Goal: Book appointment/travel/reservation

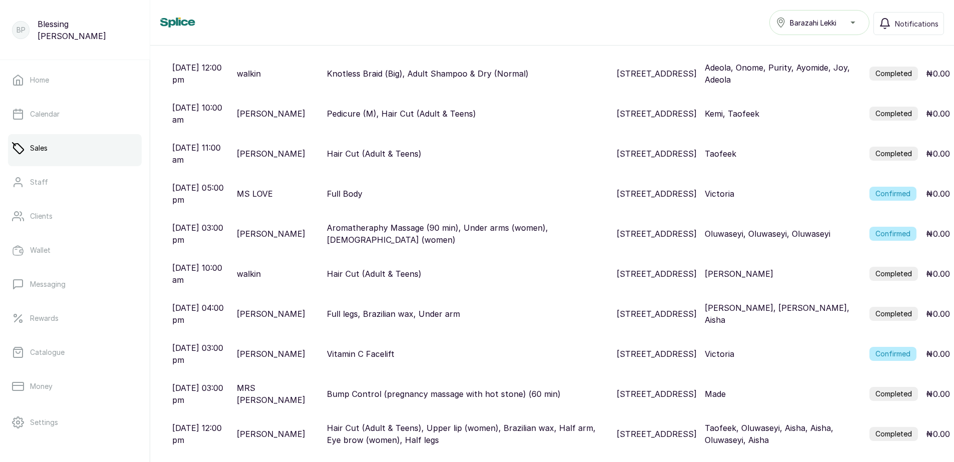
scroll to position [250, 0]
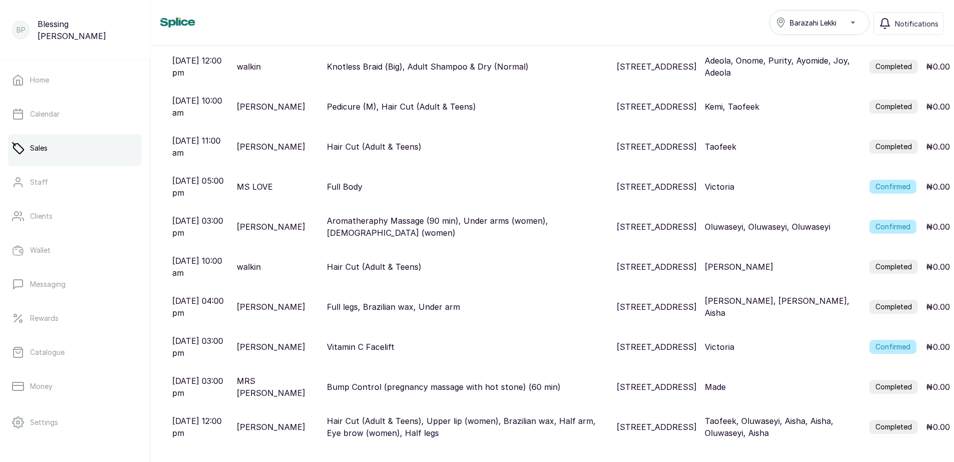
click at [872, 220] on label "Confirmed" at bounding box center [892, 227] width 47 height 14
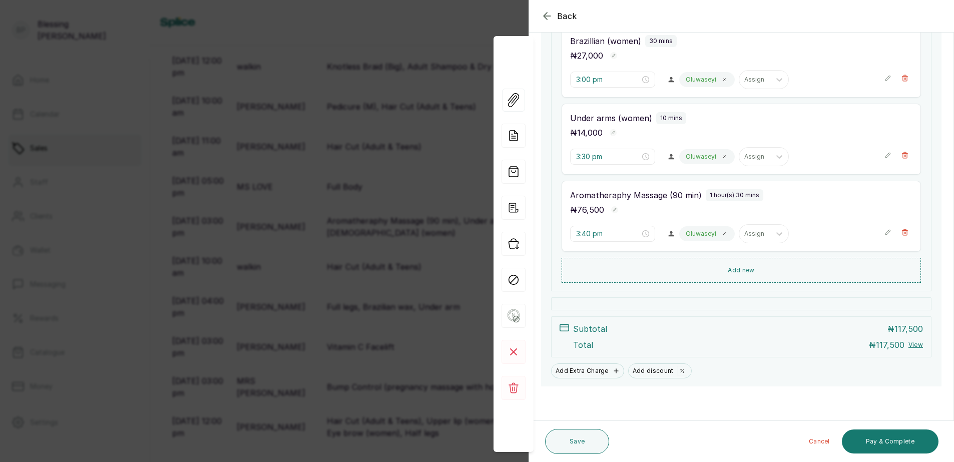
scroll to position [182, 0]
click at [611, 209] on rect "button" at bounding box center [614, 208] width 7 height 7
click at [702, 198] on div "Aromatheraphy Massage (90 min) 1 hour(s) 30 mins" at bounding box center [741, 194] width 342 height 12
click at [687, 198] on p "Aromatheraphy Massage (90 min)" at bounding box center [636, 194] width 132 height 12
click at [901, 235] on icon "button" at bounding box center [904, 233] width 7 height 7
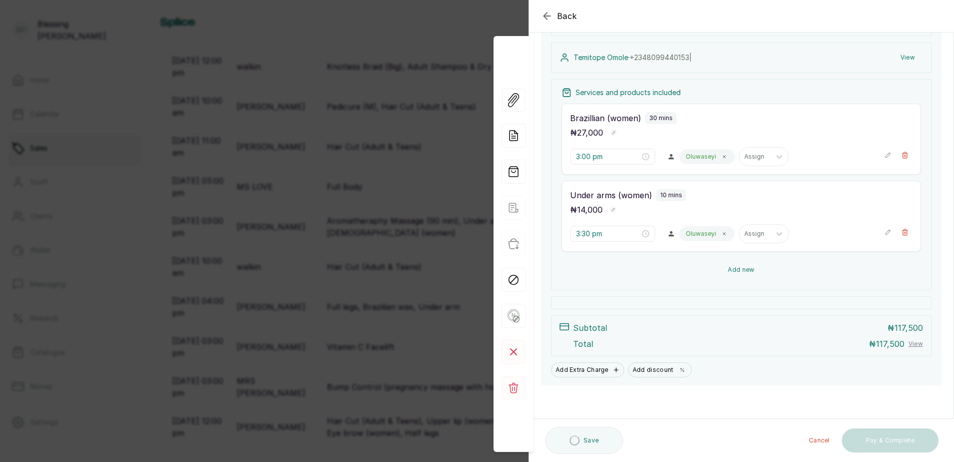
scroll to position [104, 0]
click at [734, 272] on button "Add new" at bounding box center [741, 270] width 359 height 24
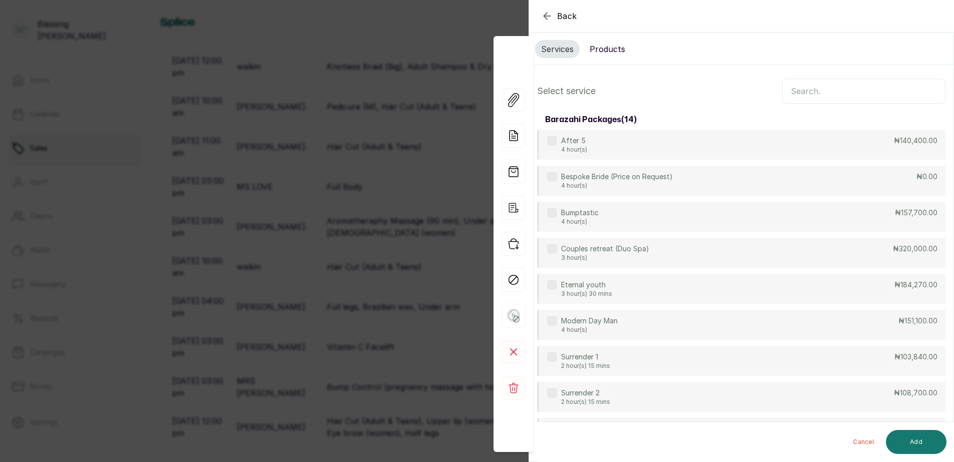
scroll to position [0, 0]
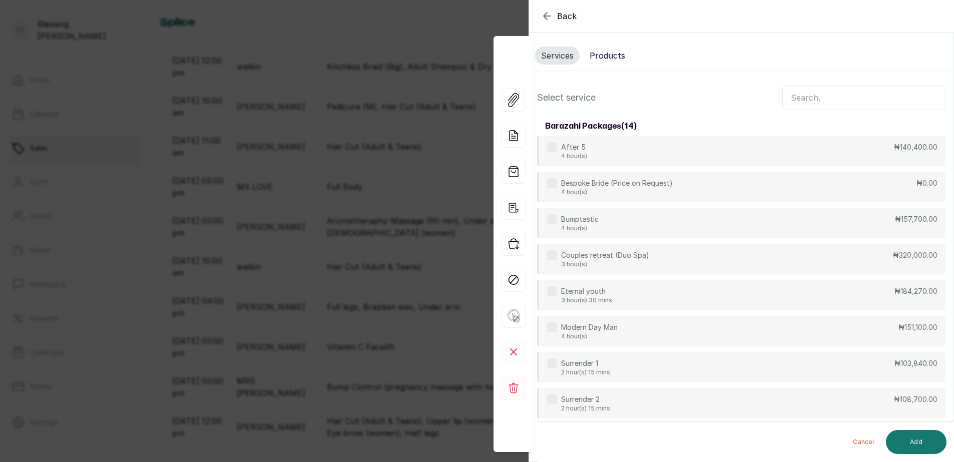
click at [828, 104] on input "text" at bounding box center [863, 97] width 163 height 25
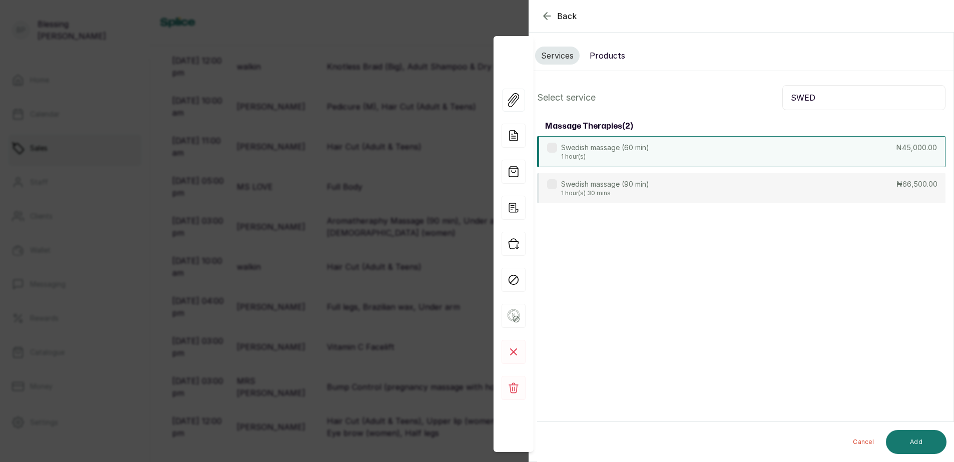
type input "SWED"
click at [795, 155] on div "Swedish massage (60 min) 1 hour(s) ₦45,000.00" at bounding box center [741, 151] width 408 height 31
click at [922, 441] on button "Add" at bounding box center [916, 442] width 61 height 24
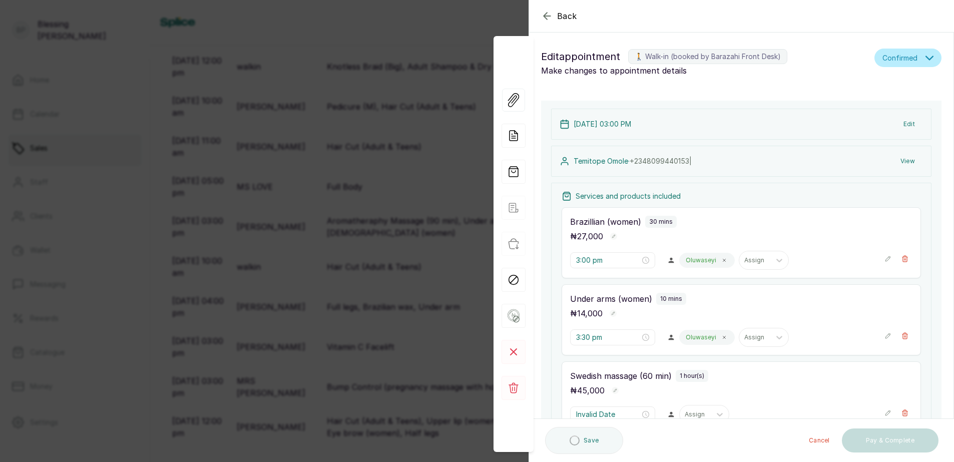
type input "3:40 pm"
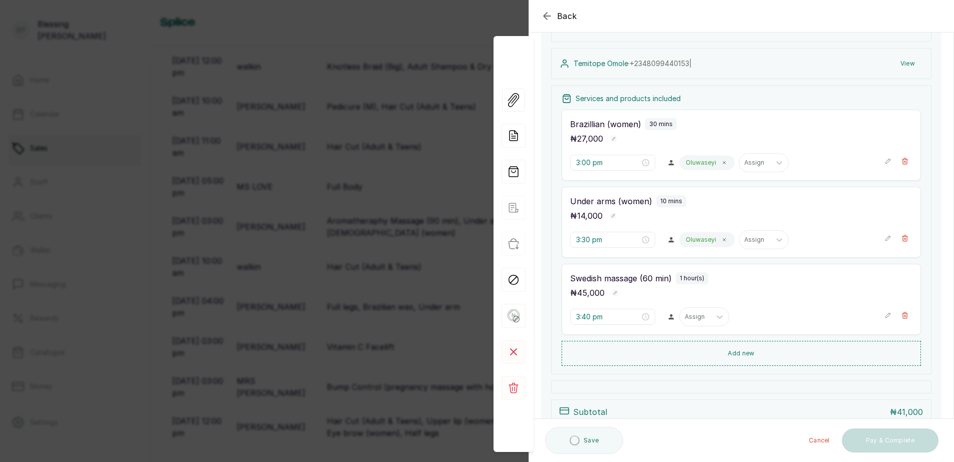
scroll to position [182, 0]
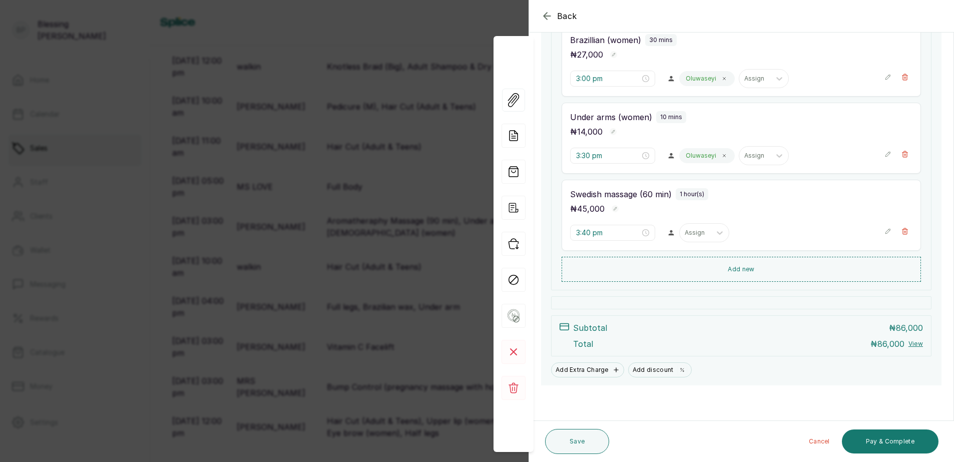
drag, startPoint x: 916, startPoint y: 434, endPoint x: 676, endPoint y: 348, distance: 255.0
click at [916, 434] on button "Pay & Complete" at bounding box center [890, 441] width 97 height 24
click at [711, 234] on div at bounding box center [720, 233] width 18 height 18
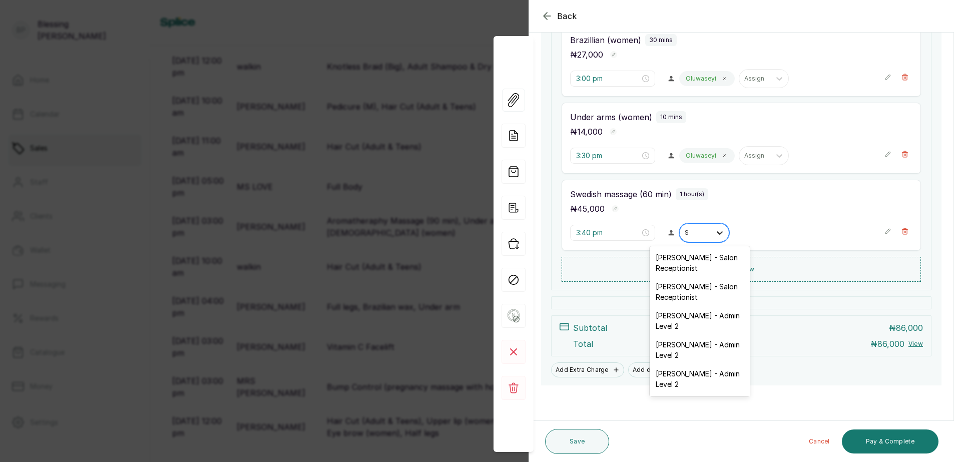
type input "SE"
click at [717, 322] on div "[PERSON_NAME] - Spa Therapist" at bounding box center [700, 320] width 100 height 29
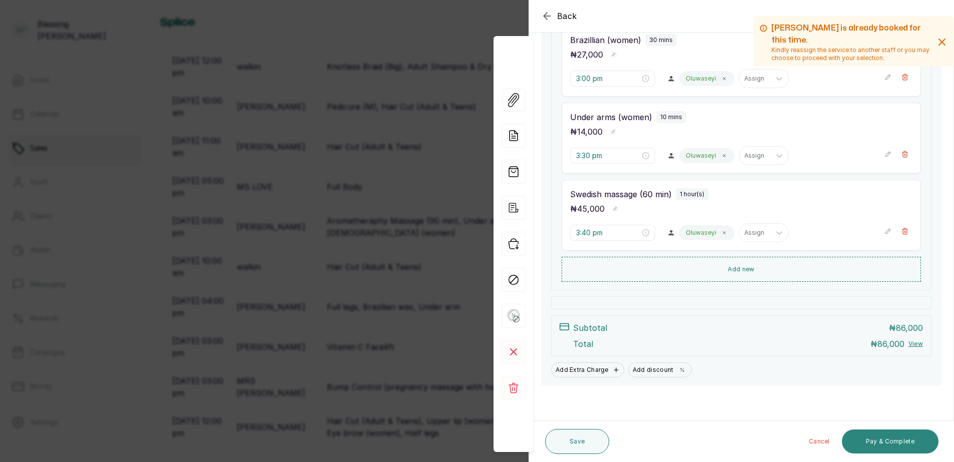
click at [875, 436] on button "Pay & Complete" at bounding box center [890, 441] width 97 height 24
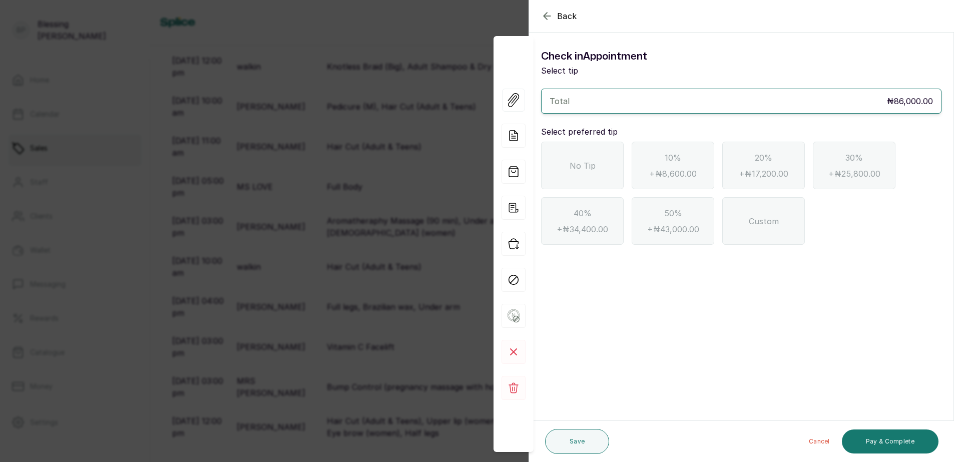
click at [576, 170] on span "No Tip" at bounding box center [583, 166] width 26 height 12
click at [884, 442] on button "Pay & Complete" at bounding box center [890, 441] width 97 height 24
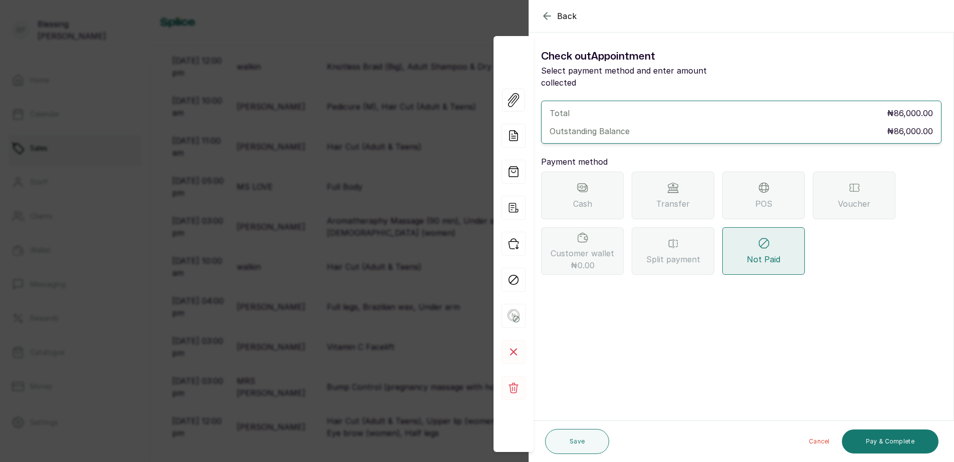
click at [756, 198] on span "POS" at bounding box center [763, 204] width 17 height 12
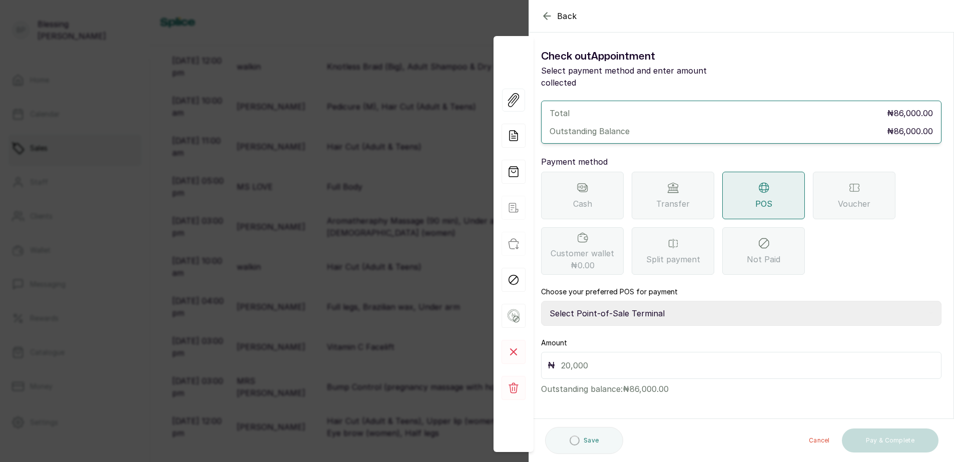
click at [633, 301] on select "Select Point-of-Sale Terminal [GEOGRAPHIC_DATA] POS Paystack-Titan Access POS A…" at bounding box center [741, 313] width 400 height 25
select select "167b6f8a-d5d1-4786-a93b-04c747e16f1a"
click at [541, 301] on select "Select Point-of-Sale Terminal [GEOGRAPHIC_DATA] POS Paystack-Titan Access POS A…" at bounding box center [741, 313] width 400 height 25
click at [673, 358] on input "text" at bounding box center [748, 365] width 374 height 14
type input "86,000"
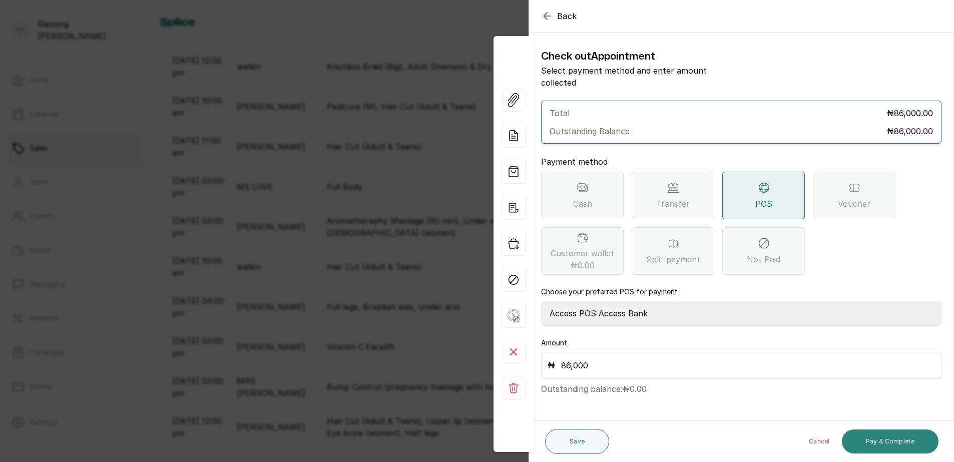
click at [902, 444] on button "Pay & Complete" at bounding box center [890, 441] width 97 height 24
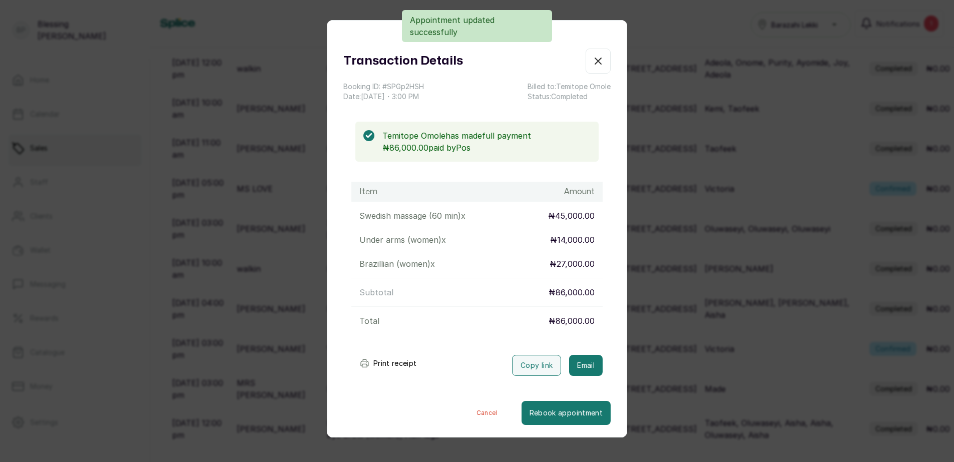
click at [371, 366] on button "Print receipt" at bounding box center [388, 363] width 74 height 20
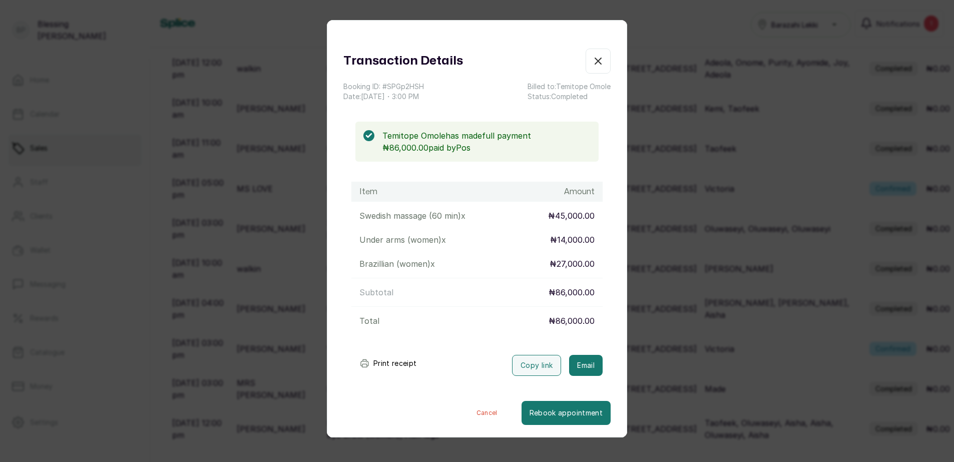
click at [592, 61] on icon "button" at bounding box center [598, 61] width 12 height 12
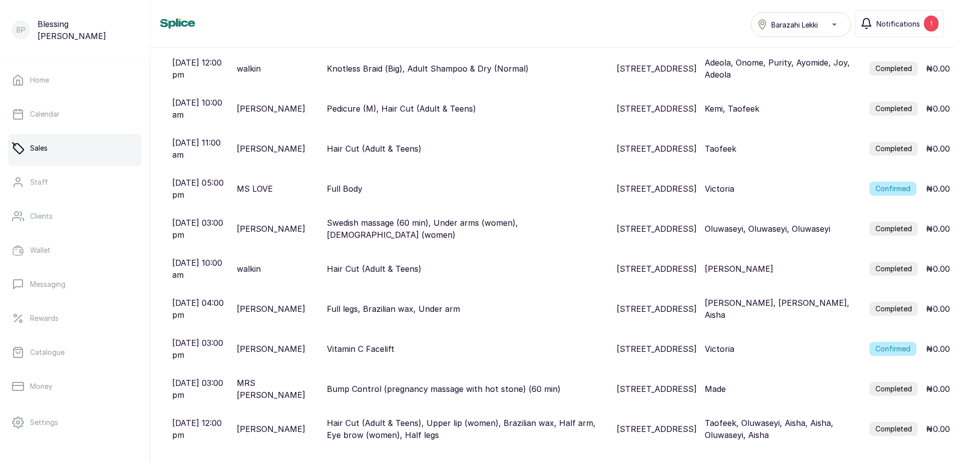
click at [920, 21] on span "Notifications" at bounding box center [898, 24] width 44 height 11
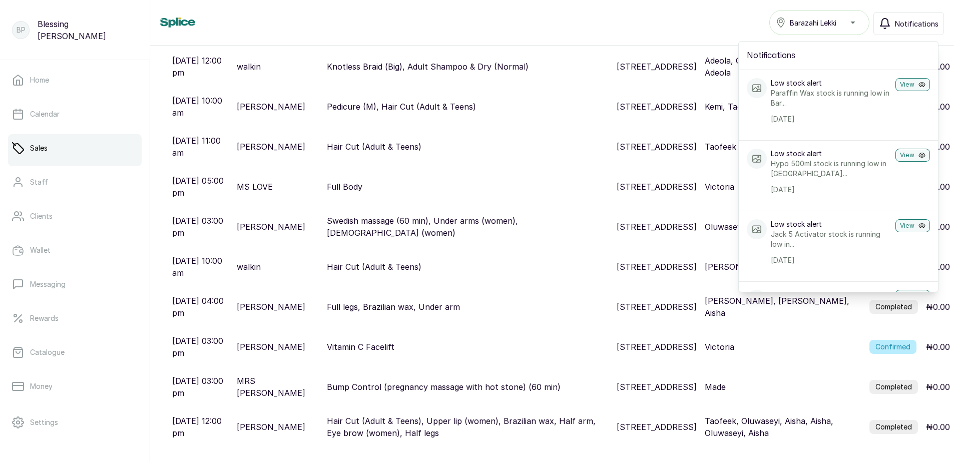
click at [699, 22] on div "Appointments [PERSON_NAME] Notifications Notifications Low stock alert Paraffin…" at bounding box center [552, 22] width 784 height 25
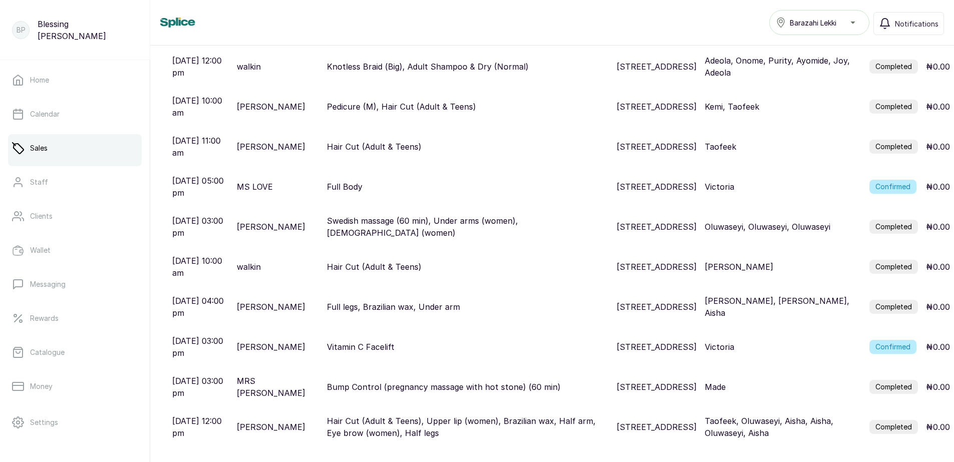
click at [368, 327] on td "Vitamin C Facelift" at bounding box center [468, 347] width 290 height 40
click at [67, 113] on link "Calendar" at bounding box center [75, 114] width 134 height 28
